Goal: Task Accomplishment & Management: Manage account settings

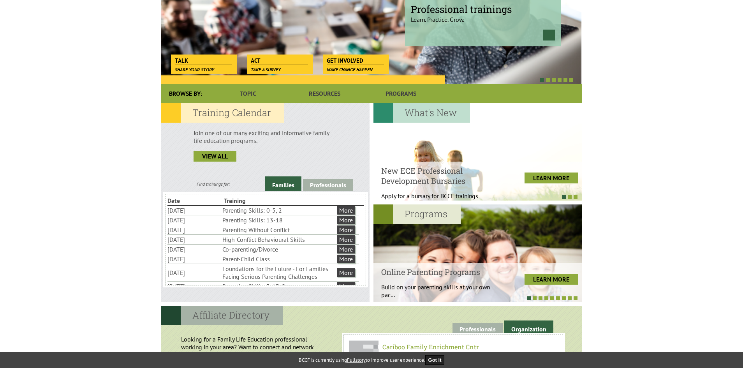
scroll to position [27, 0]
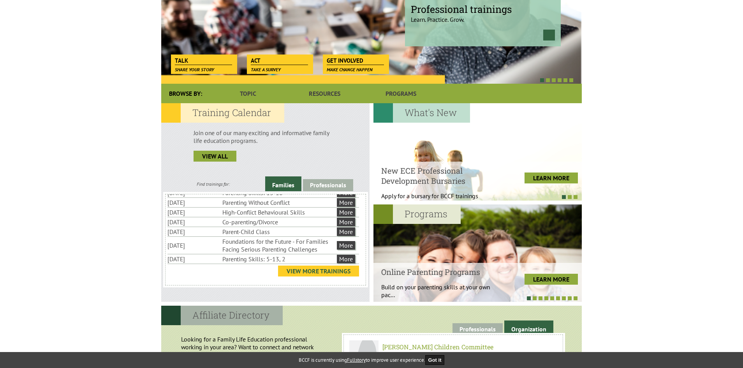
click at [320, 271] on link "View More Trainings" at bounding box center [318, 271] width 81 height 11
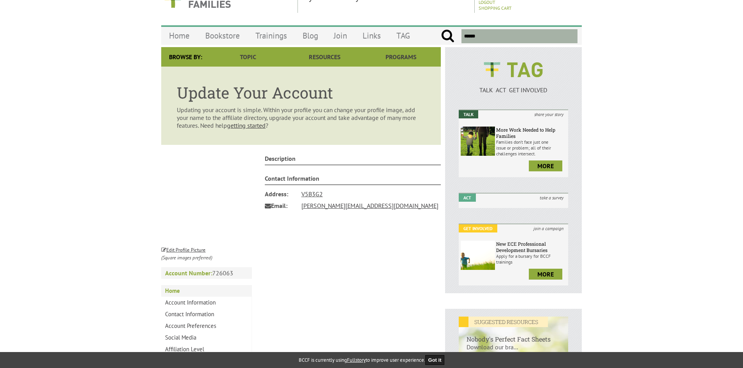
scroll to position [78, 0]
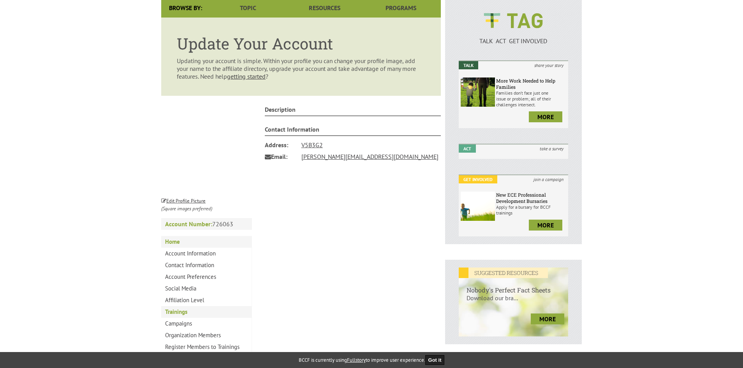
click at [185, 309] on link "Trainings" at bounding box center [206, 312] width 90 height 12
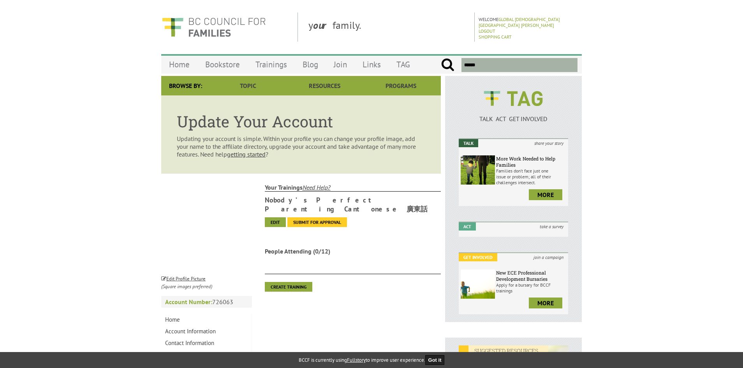
click at [322, 217] on link "Submit for approval" at bounding box center [317, 222] width 60 height 10
